Goal: Transaction & Acquisition: Purchase product/service

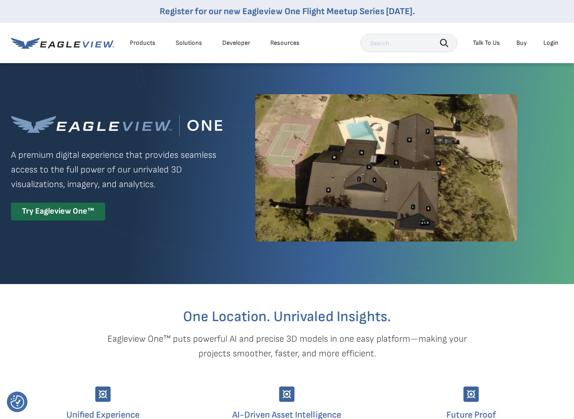
click at [545, 43] on div "Login" at bounding box center [550, 43] width 15 height 8
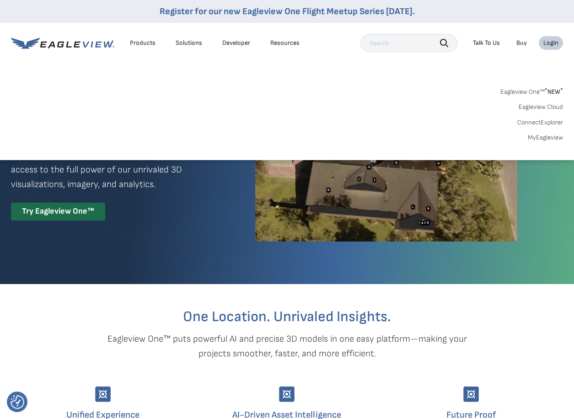
click at [536, 139] on link "MyEagleview" at bounding box center [545, 138] width 35 height 8
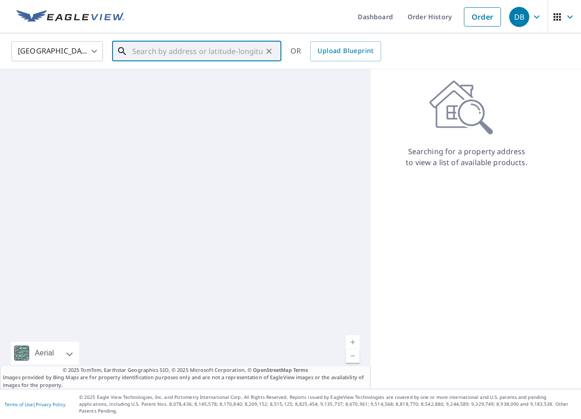
click at [187, 50] on input "text" at bounding box center [197, 51] width 130 height 26
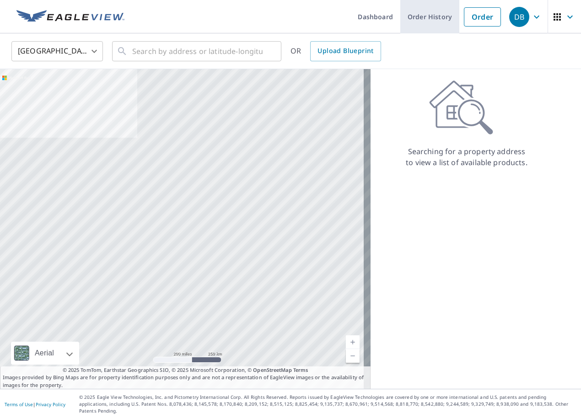
click at [438, 15] on link "Order History" at bounding box center [429, 16] width 59 height 33
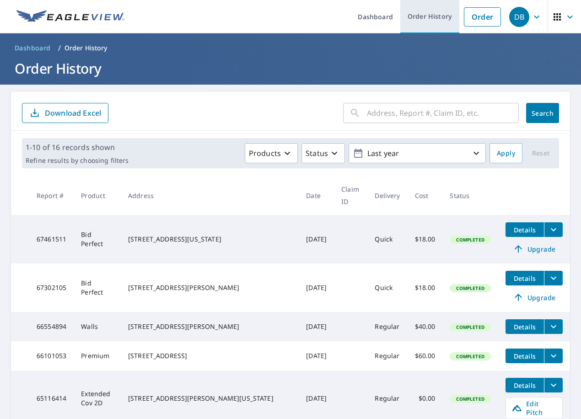
click at [421, 21] on link "Order History" at bounding box center [429, 16] width 59 height 33
click at [398, 107] on input "text" at bounding box center [443, 113] width 152 height 26
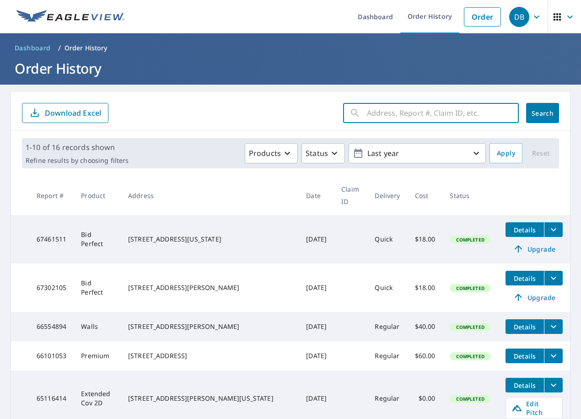
paste input "[STREET_ADDRESS][PERSON_NAME]"
type input "[STREET_ADDRESS][PERSON_NAME]"
click at [542, 118] on button "Search" at bounding box center [542, 113] width 33 height 20
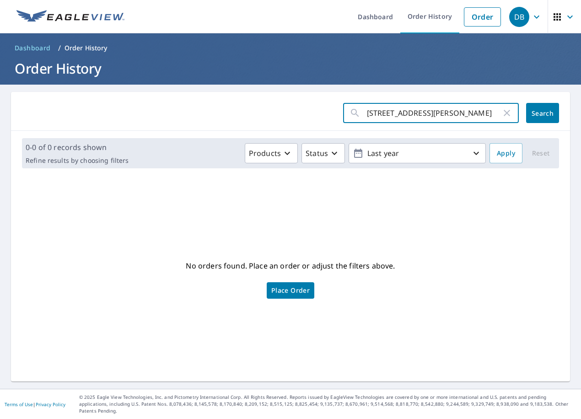
click at [407, 112] on input "[STREET_ADDRESS][PERSON_NAME]" at bounding box center [434, 113] width 134 height 26
drag, startPoint x: 456, startPoint y: 112, endPoint x: 528, endPoint y: 116, distance: 72.4
click at [528, 116] on div "[STREET_ADDRESS][PERSON_NAME] ​ Search" at bounding box center [451, 113] width 216 height 20
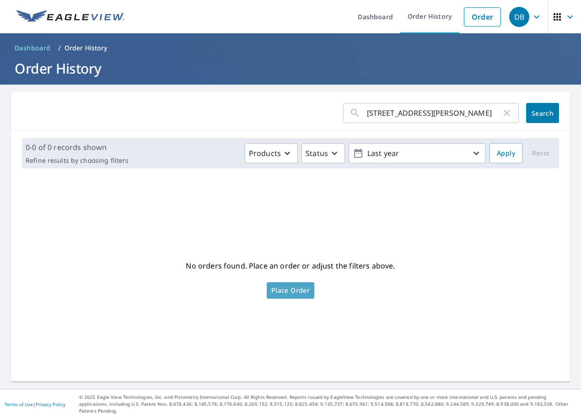
scroll to position [0, 0]
click at [288, 293] on span "Place Order" at bounding box center [290, 290] width 38 height 5
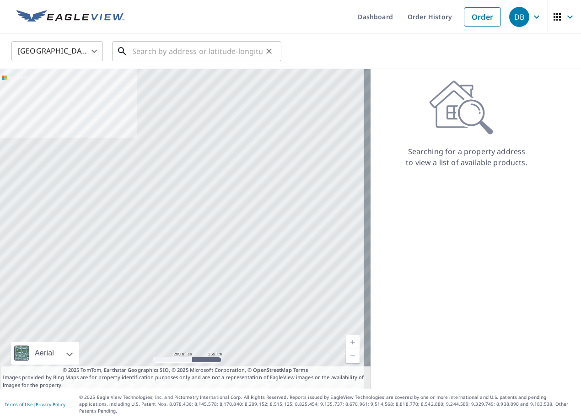
click at [176, 53] on input "text" at bounding box center [197, 51] width 130 height 26
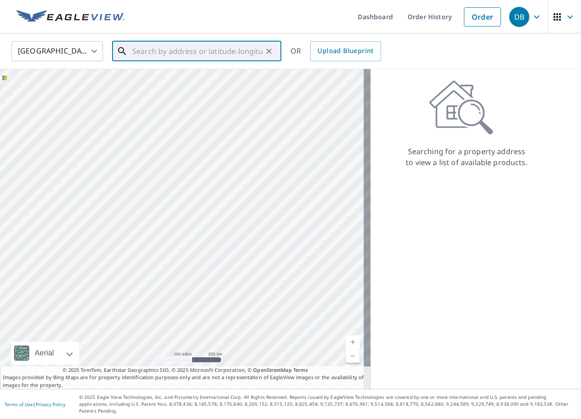
paste input "[STREET_ADDRESS][PERSON_NAME]"
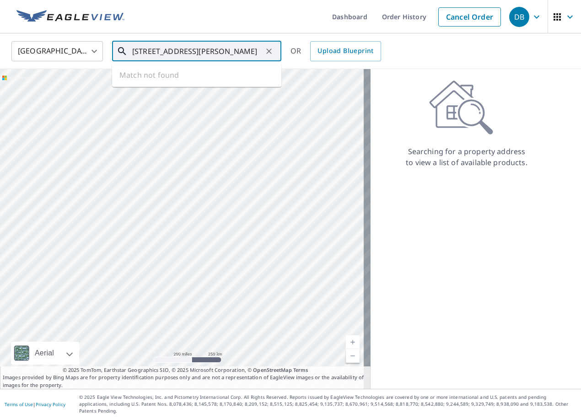
scroll to position [0, 7]
click at [159, 84] on p "Lees Summit, MO 64063" at bounding box center [202, 87] width 144 height 9
type input "[STREET_ADDRESS]"
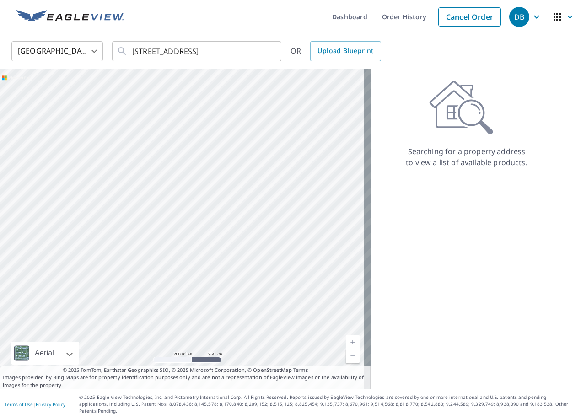
scroll to position [0, 0]
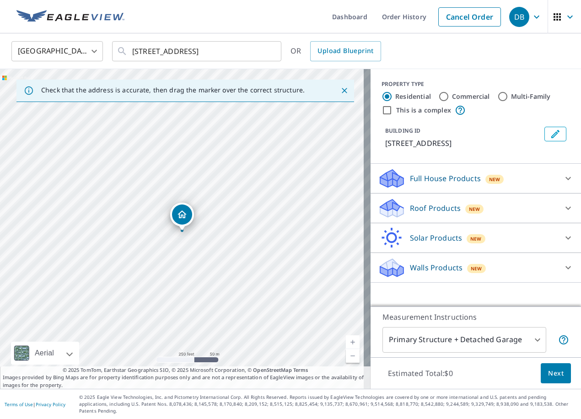
click at [424, 208] on p "Roof Products" at bounding box center [435, 208] width 51 height 11
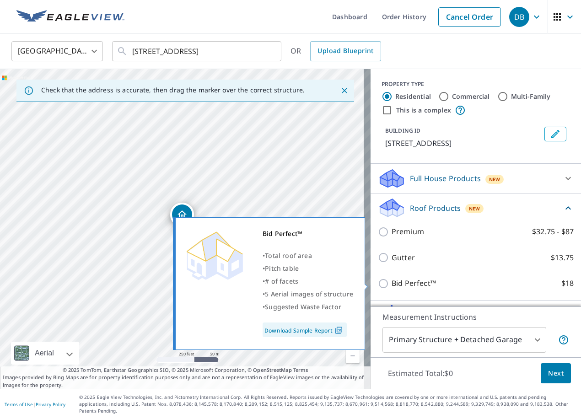
click at [403, 281] on p "Bid Perfect™" at bounding box center [414, 283] width 44 height 11
click at [392, 281] on input "Bid Perfect™ $18" at bounding box center [385, 283] width 14 height 11
checkbox input "true"
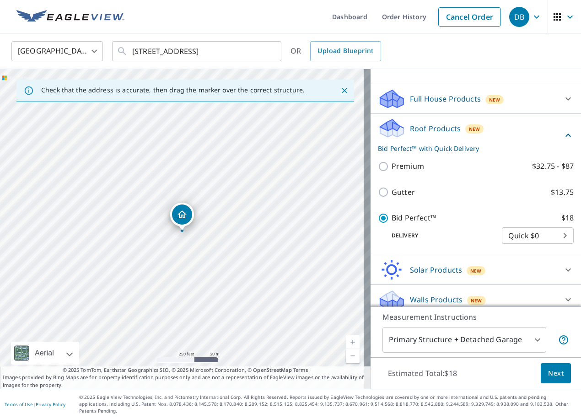
scroll to position [81, 0]
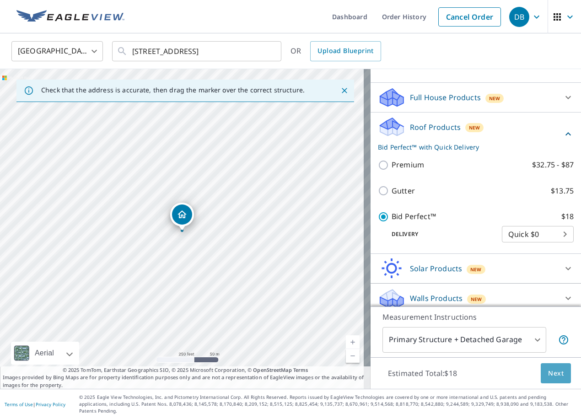
click at [549, 378] on span "Next" at bounding box center [556, 373] width 16 height 11
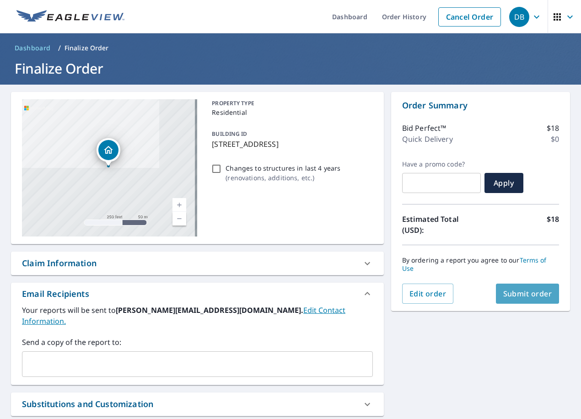
click at [512, 290] on span "Submit order" at bounding box center [527, 294] width 49 height 10
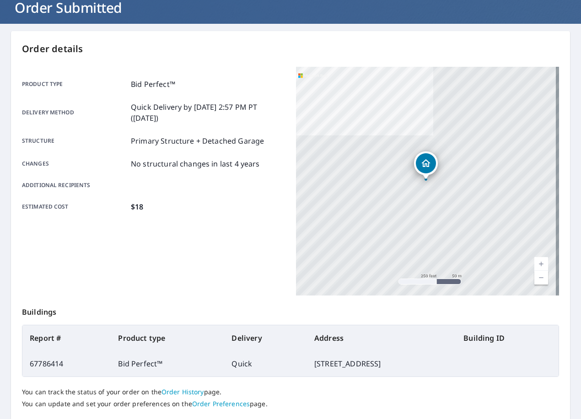
scroll to position [119, 0]
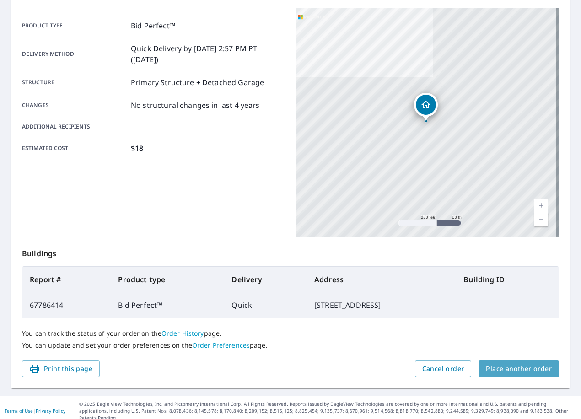
click at [531, 366] on span "Place another order" at bounding box center [519, 368] width 66 height 11
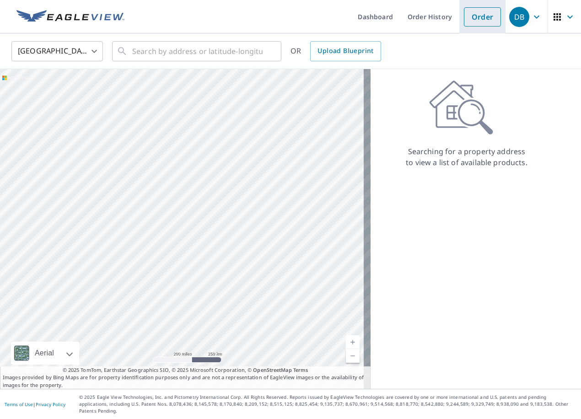
click at [478, 20] on link "Order" at bounding box center [482, 16] width 37 height 19
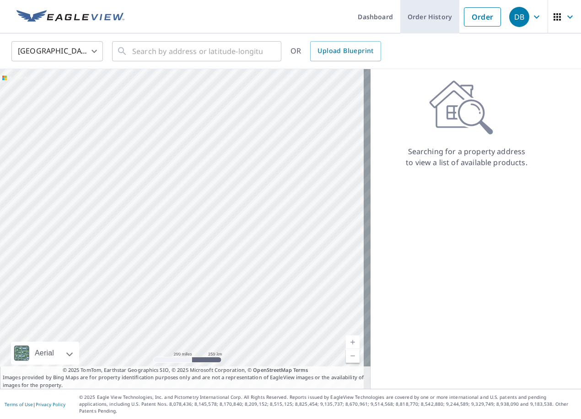
click at [424, 17] on link "Order History" at bounding box center [429, 16] width 59 height 33
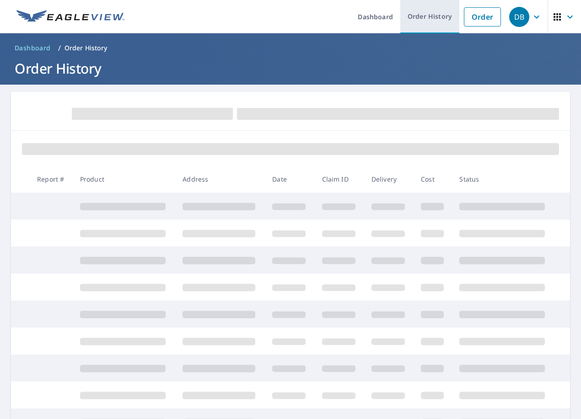
click at [424, 17] on link "Order History" at bounding box center [429, 16] width 59 height 33
click at [425, 11] on link "Order History" at bounding box center [429, 16] width 59 height 33
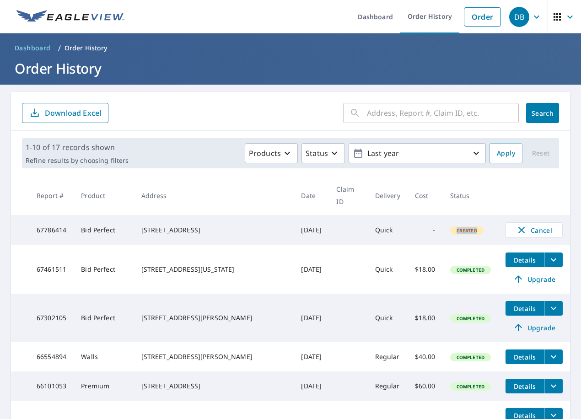
drag, startPoint x: 424, startPoint y: 213, endPoint x: 465, endPoint y: 220, distance: 42.3
click at [465, 220] on tr "67786414 Bid Perfect 1200 SE 7th St Lees Summit, MO 64063 Oct 08, 2025 Quick - …" at bounding box center [290, 230] width 559 height 30
click at [467, 226] on div "Created" at bounding box center [466, 230] width 33 height 8
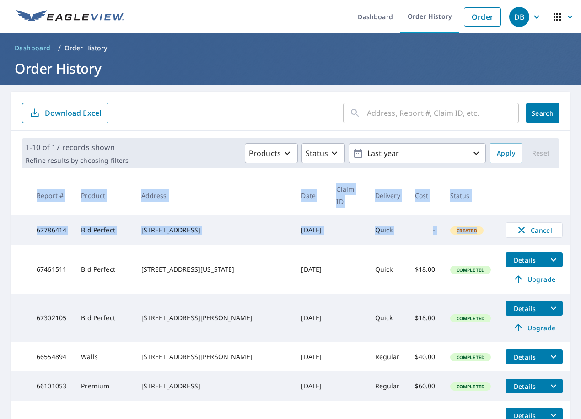
drag, startPoint x: 468, startPoint y: 219, endPoint x: 28, endPoint y: 188, distance: 441.0
click at [28, 188] on table "Report # Product Address Date Claim ID Delivery Cost Status 67786414 Bid Perfec…" at bounding box center [290, 404] width 559 height 456
drag, startPoint x: 28, startPoint y: 188, endPoint x: 218, endPoint y: 210, distance: 191.0
click at [218, 215] on td "1200 SE 7th St Lees Summit, MO 64063" at bounding box center [214, 230] width 160 height 30
click at [294, 215] on td "Oct 08, 2025" at bounding box center [311, 230] width 35 height 30
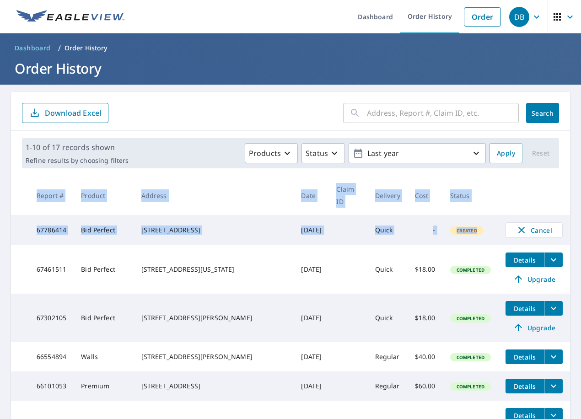
drag, startPoint x: 468, startPoint y: 217, endPoint x: 27, endPoint y: 185, distance: 441.6
click at [27, 185] on table "Report # Product Address Date Claim ID Delivery Cost Status 67786414 Bid Perfec…" at bounding box center [290, 404] width 559 height 456
drag, startPoint x: 27, startPoint y: 185, endPoint x: 89, endPoint y: 190, distance: 62.0
click at [89, 190] on th "Product" at bounding box center [104, 195] width 60 height 39
click at [186, 192] on th "Address" at bounding box center [214, 195] width 160 height 39
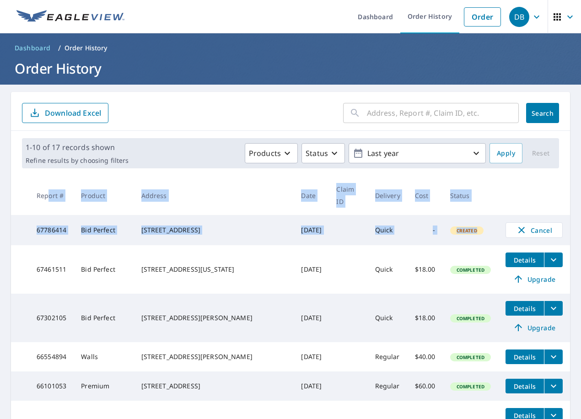
drag, startPoint x: 467, startPoint y: 217, endPoint x: 51, endPoint y: 189, distance: 417.2
click at [51, 189] on table "Report # Product Address Date Claim ID Delivery Cost Status 67786414 Bid Perfec…" at bounding box center [290, 404] width 559 height 456
drag, startPoint x: 51, startPoint y: 189, endPoint x: 57, endPoint y: 193, distance: 7.4
click at [57, 193] on th "Report #" at bounding box center [51, 195] width 44 height 39
